Goal: Task Accomplishment & Management: Manage account settings

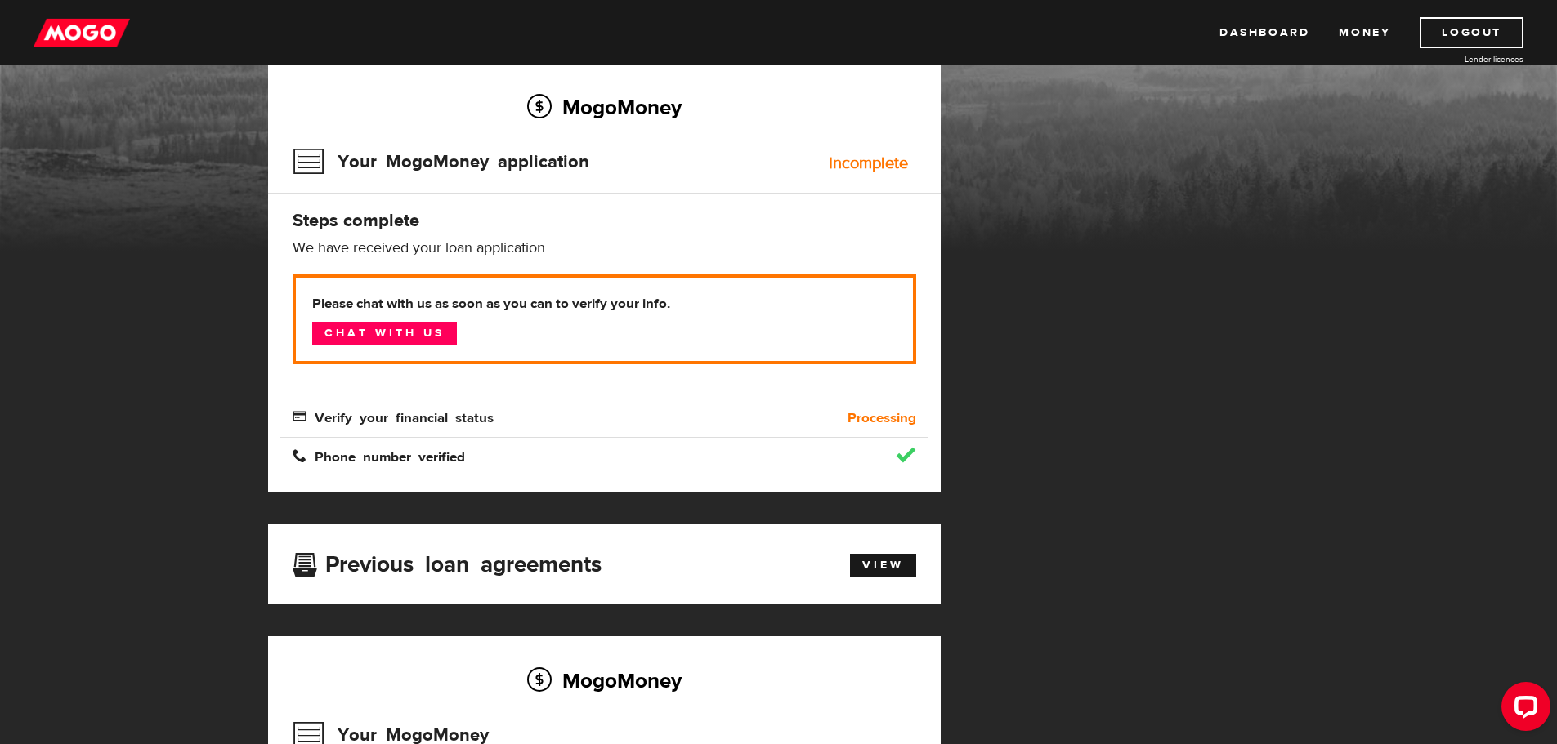
scroll to position [82, 0]
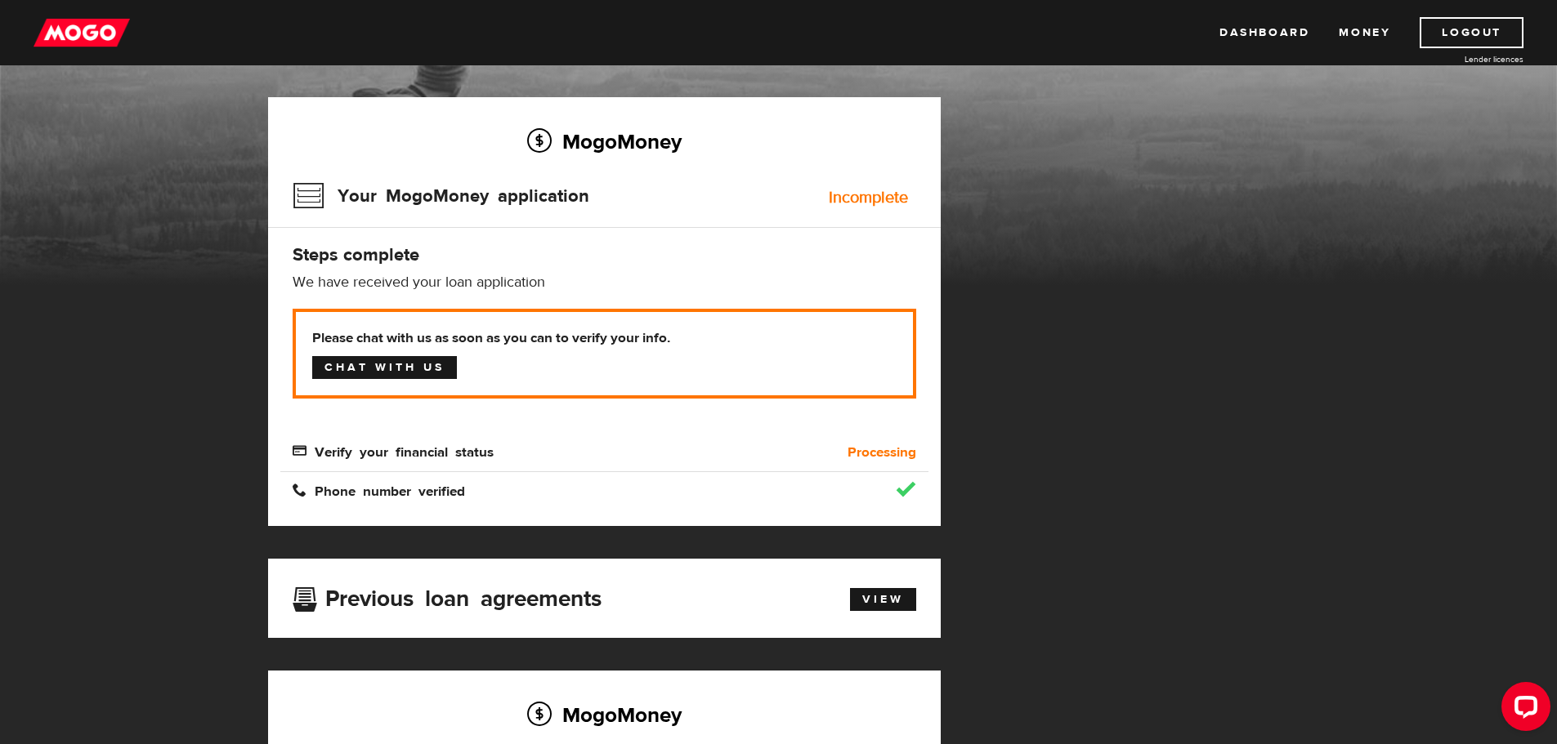
click at [387, 362] on link "Chat with us" at bounding box center [384, 367] width 145 height 23
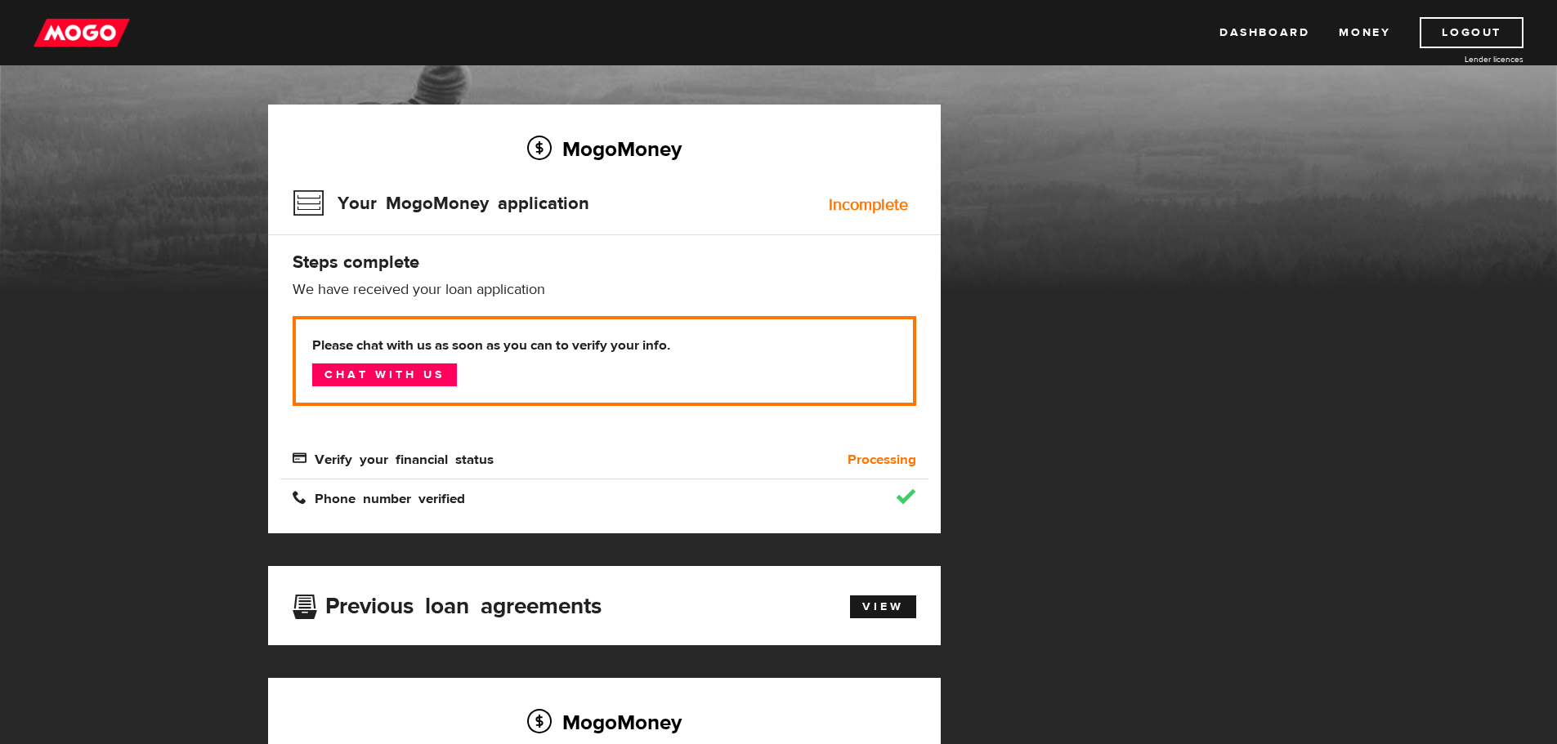
scroll to position [0, 0]
